Goal: Task Accomplishment & Management: Manage account settings

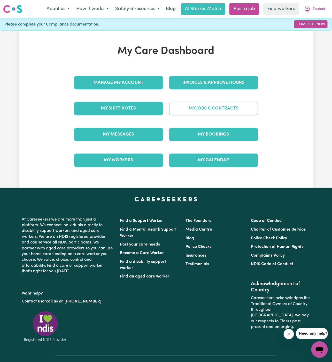
click at [224, 110] on link "My Jobs & Contracts" at bounding box center [213, 108] width 89 height 13
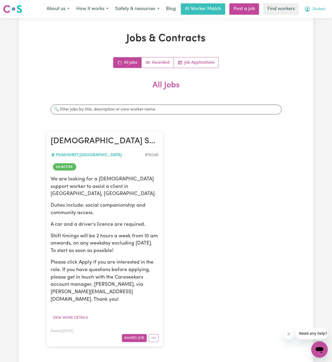
click at [317, 8] on span "Zouhair" at bounding box center [318, 9] width 13 height 6
click at [155, 335] on button "More options" at bounding box center [154, 339] width 10 height 8
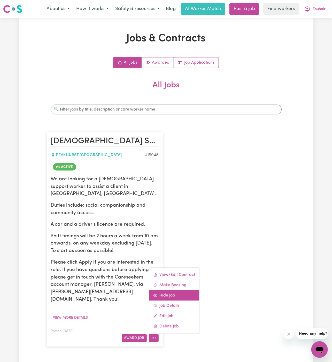
click at [184, 290] on link "Hide Job" at bounding box center [174, 295] width 50 height 10
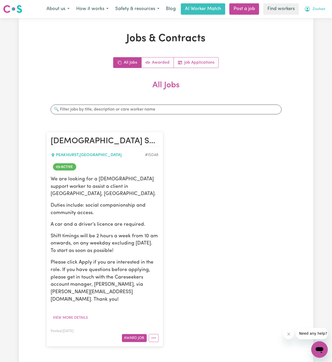
click at [328, 5] on button "Zouhair" at bounding box center [315, 9] width 28 height 11
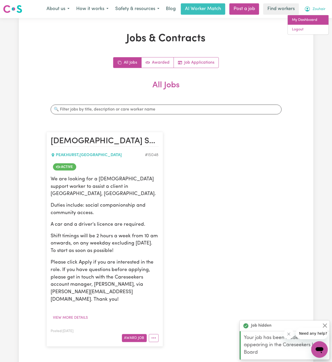
click at [313, 19] on link "My Dashboard" at bounding box center [307, 20] width 41 height 10
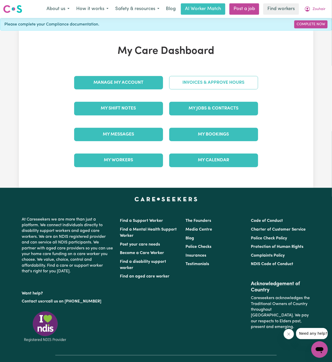
click at [215, 86] on link "Invoices & Approve Hours" at bounding box center [213, 82] width 89 height 13
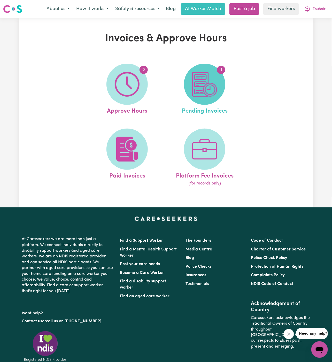
click at [193, 99] on span "1" at bounding box center [204, 84] width 41 height 41
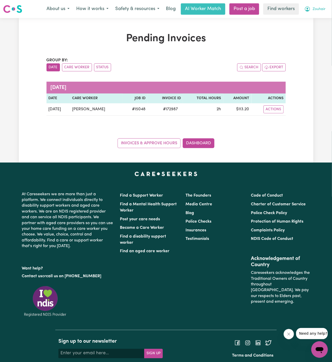
click at [324, 9] on span "Zouhair" at bounding box center [318, 9] width 13 height 6
click at [311, 31] on link "Logout" at bounding box center [307, 30] width 41 height 10
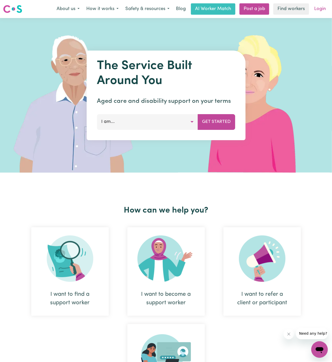
click at [323, 12] on link "Login" at bounding box center [320, 8] width 18 height 11
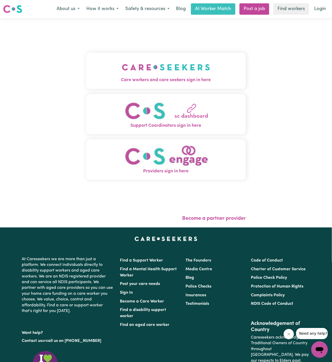
click at [156, 64] on img "Care workers and care seekers sign in here" at bounding box center [166, 67] width 88 height 19
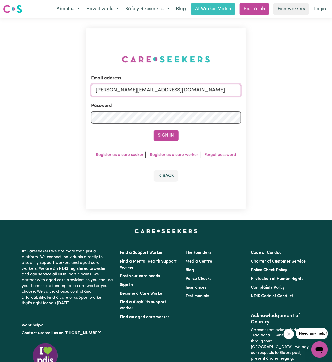
click at [224, 84] on input "[PERSON_NAME][EMAIL_ADDRESS][DOMAIN_NAME]" at bounding box center [165, 90] width 149 height 12
click at [167, 92] on input "[EMAIL_ADDRESS][DOMAIN_NAME]" at bounding box center [165, 90] width 149 height 12
drag, startPoint x: 120, startPoint y: 90, endPoint x: 403, endPoint y: 110, distance: 283.2
click at [331, 110] on html "Menu About us How it works Safety & resources Blog AI Worker Match Post a job F…" at bounding box center [166, 221] width 332 height 442
type input "[EMAIL_ADDRESS][DOMAIN_NAME]"
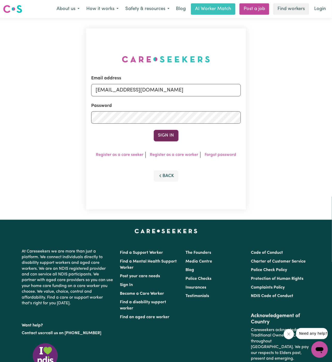
click at [174, 139] on button "Sign In" at bounding box center [166, 135] width 25 height 11
